Goal: Information Seeking & Learning: Learn about a topic

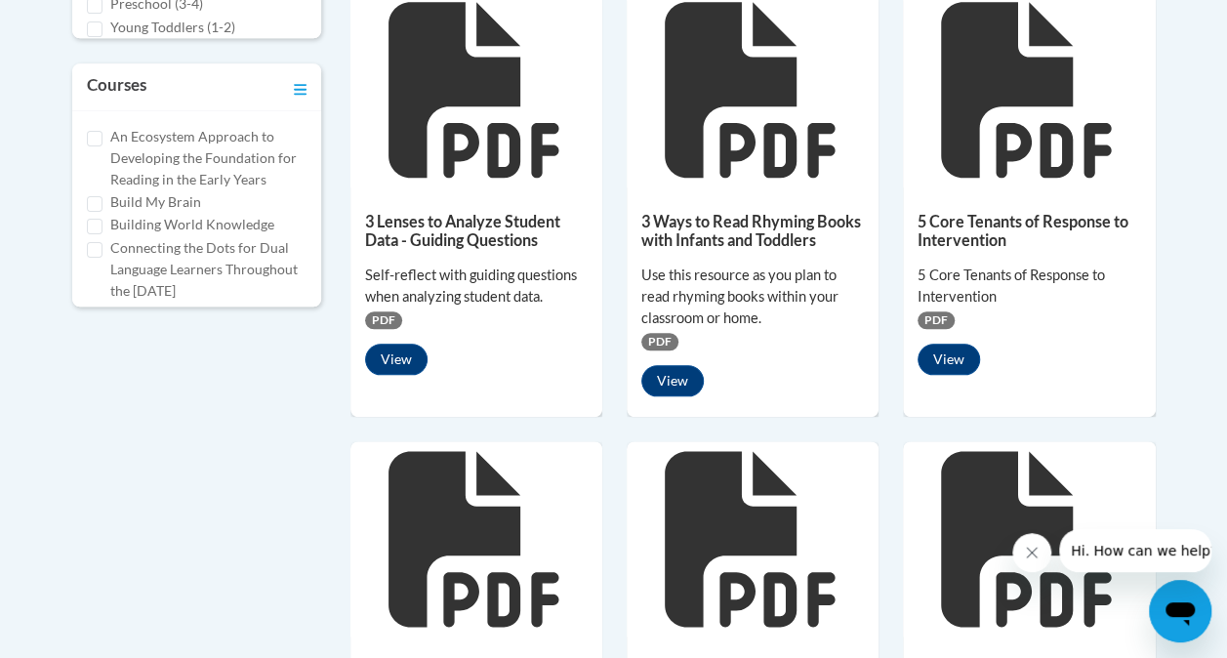
scroll to position [942, 0]
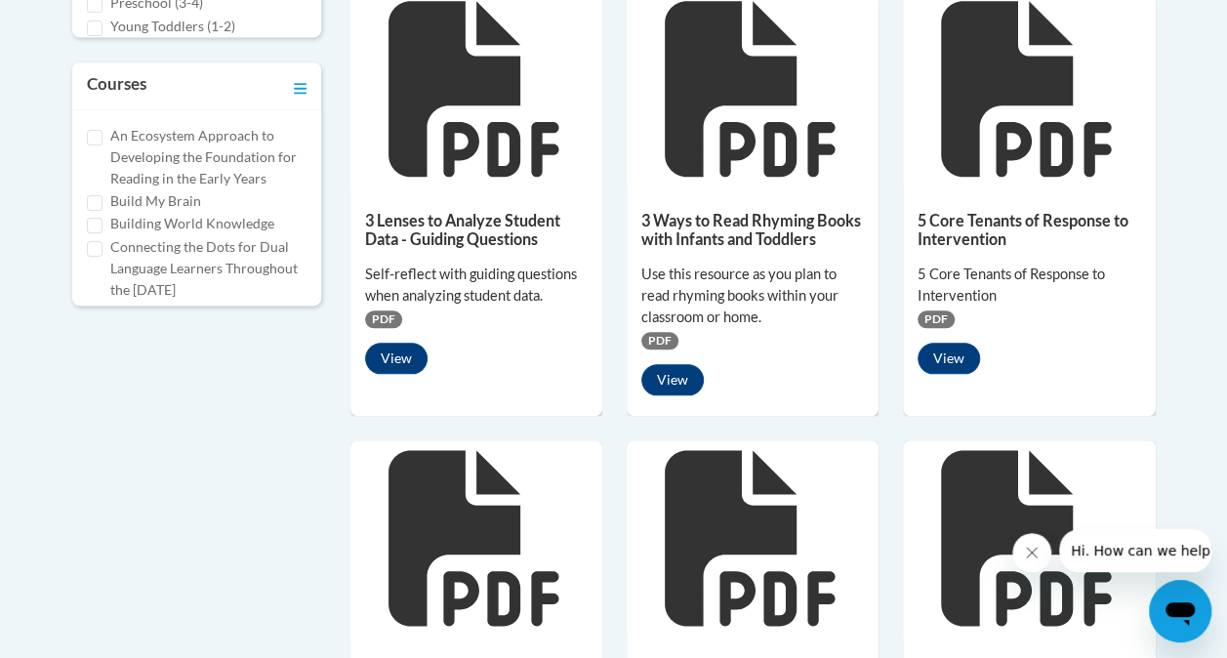
click at [485, 418] on div "101 Tier 1 Words in English and Spanish Vocabulary list of tier 1 words in Engl…" at bounding box center [754, 419] width 806 height 1756
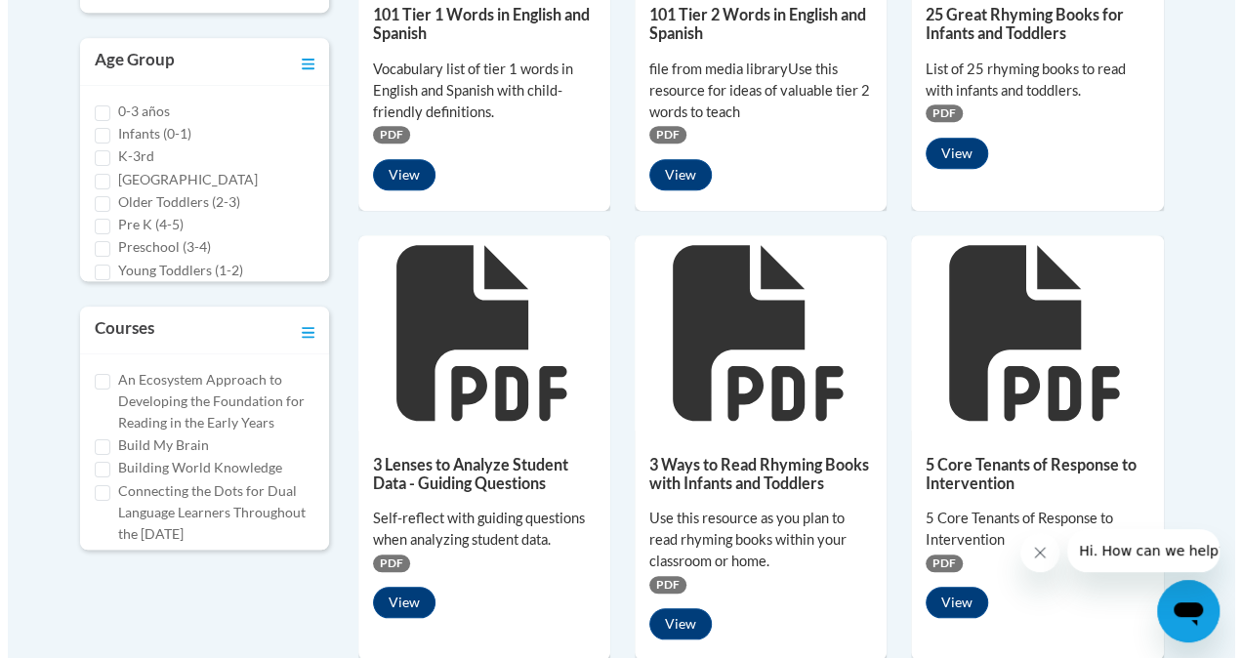
scroll to position [701, 0]
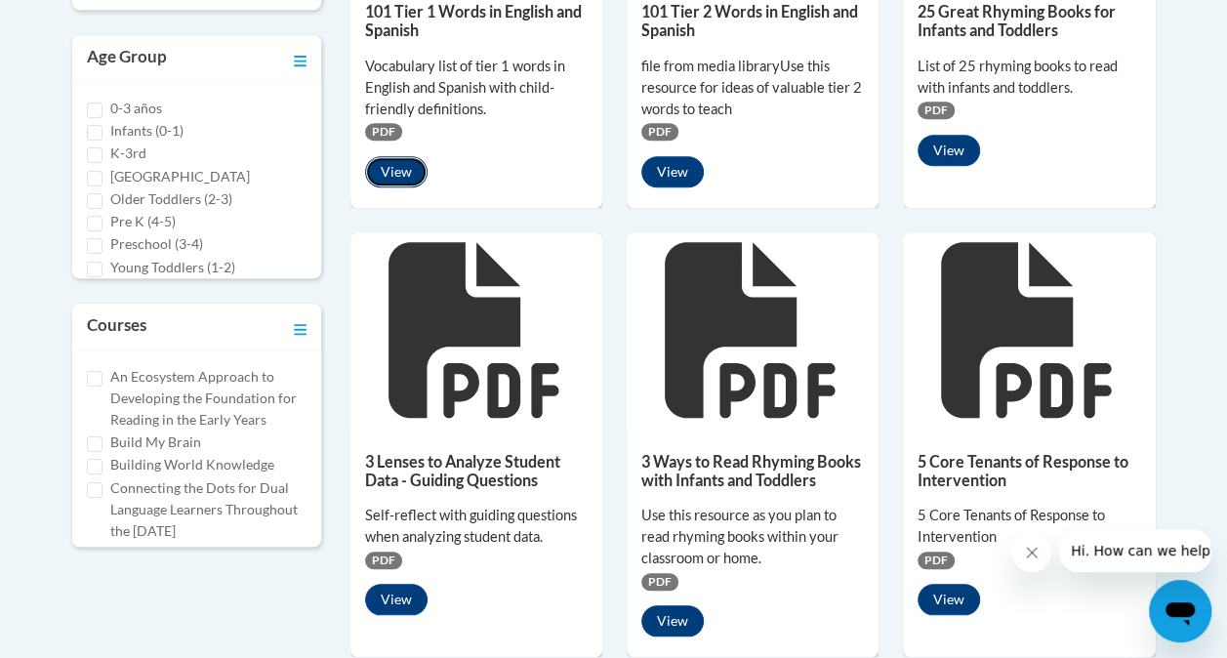
click at [386, 169] on button "View" at bounding box center [396, 171] width 62 height 31
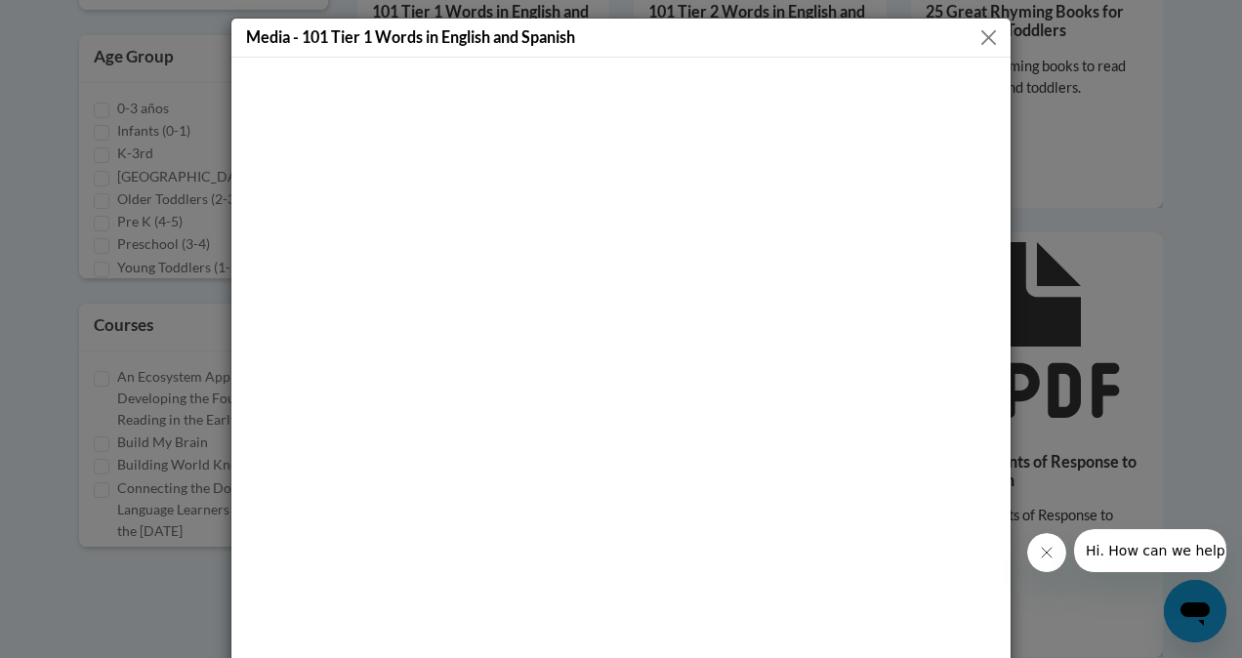
scroll to position [37, 0]
